Goal: Information Seeking & Learning: Find specific fact

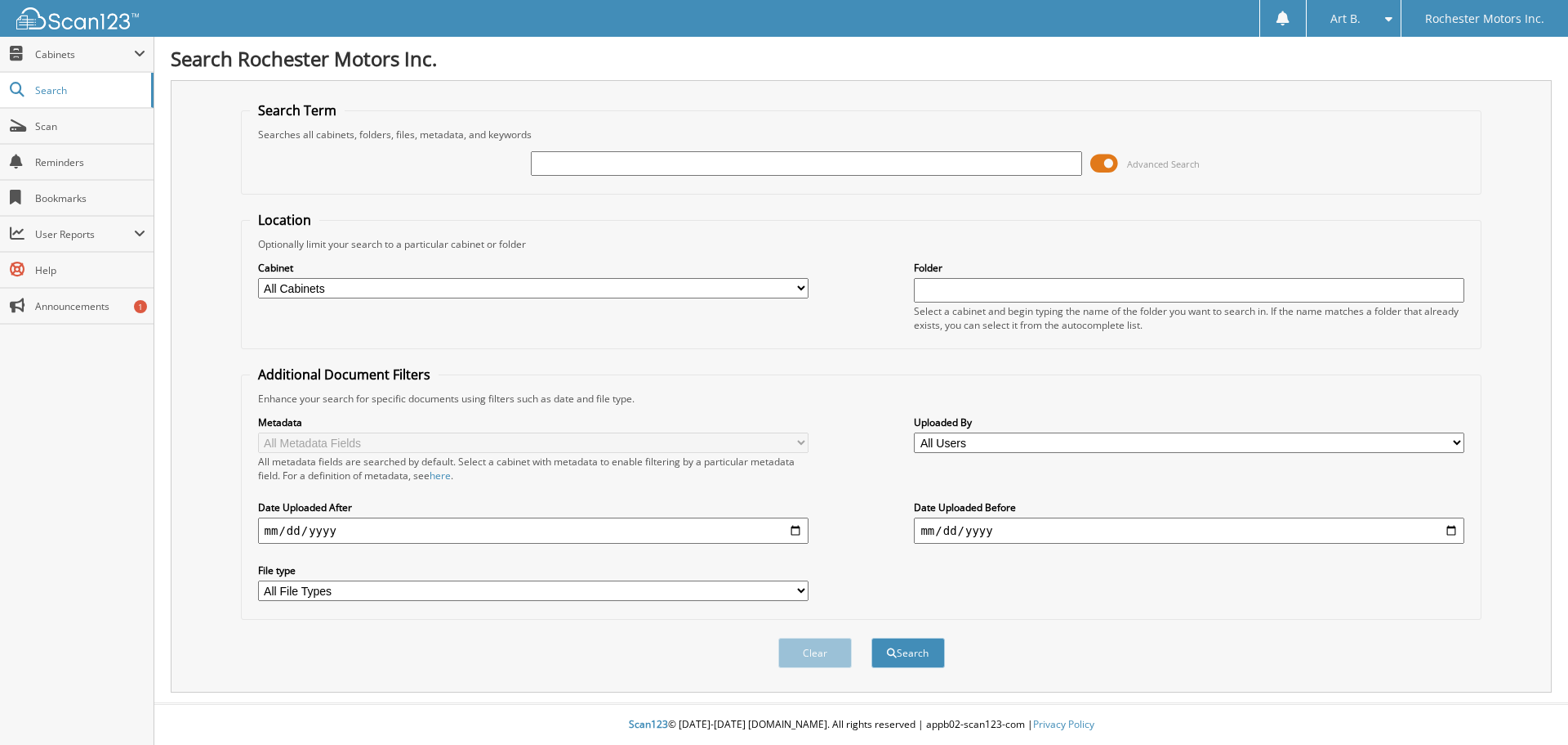
click at [575, 166] on input "text" at bounding box center [806, 163] width 551 height 24
type input "30817"
click at [916, 656] on button "Search" at bounding box center [909, 652] width 73 height 30
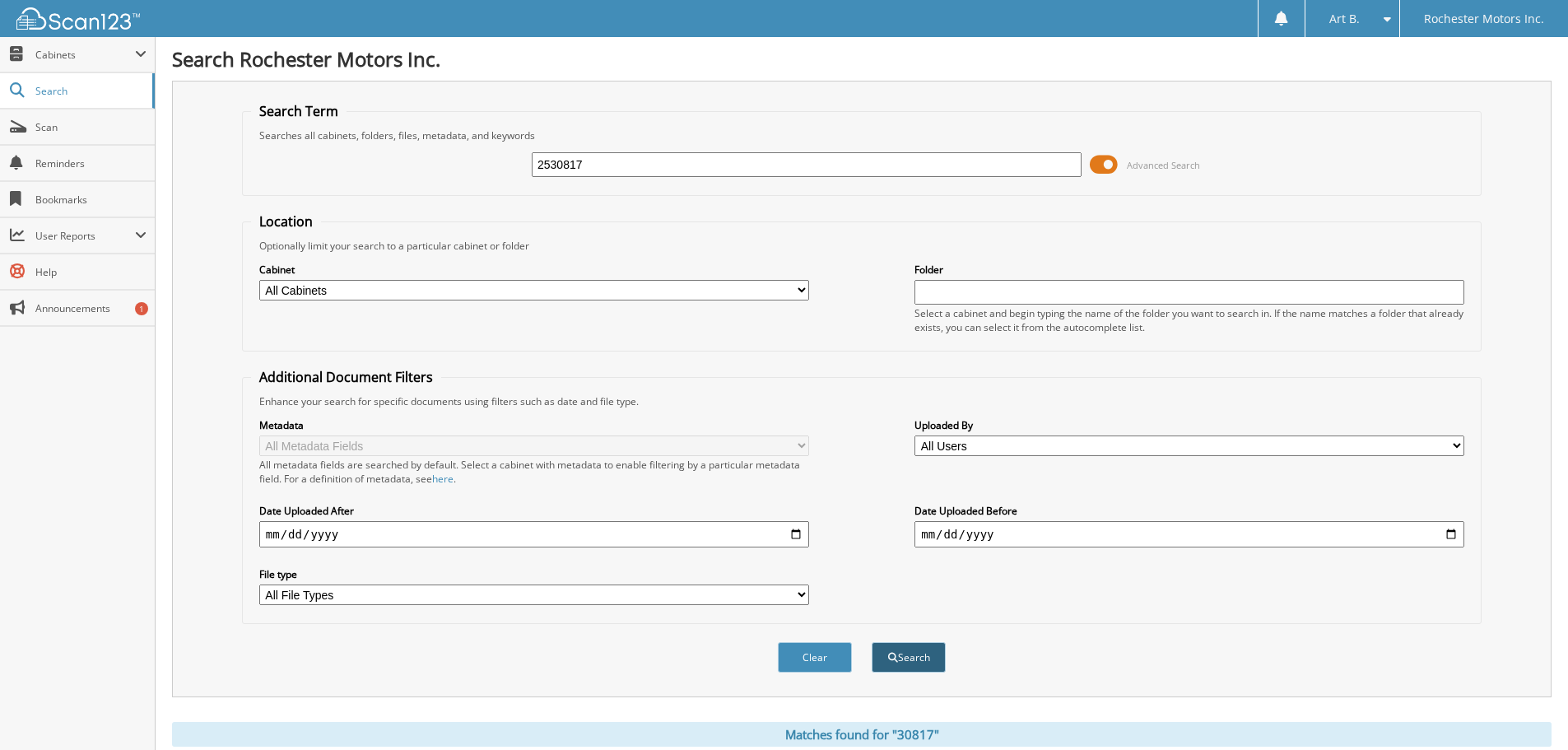
type input "2530817"
click at [903, 655] on button "Search" at bounding box center [909, 657] width 74 height 30
click at [624, 175] on input "2530817" at bounding box center [806, 164] width 550 height 25
type input "2"
type input "30871"
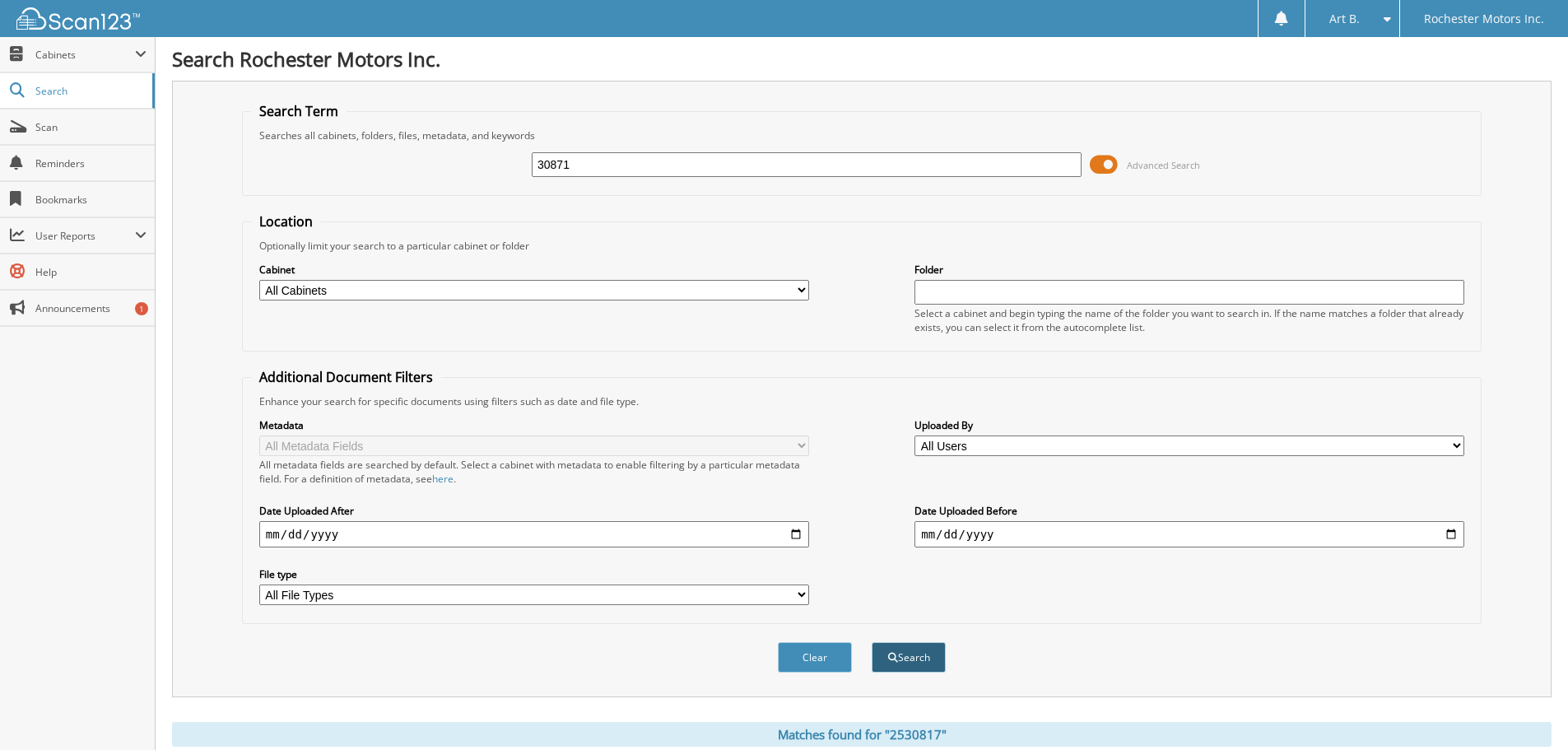
click at [904, 653] on button "Search" at bounding box center [909, 657] width 74 height 30
click at [59, 125] on span "Scan" at bounding box center [92, 126] width 111 height 14
click at [55, 158] on span "Reminders" at bounding box center [92, 163] width 111 height 14
